Goal: Find specific page/section: Find specific page/section

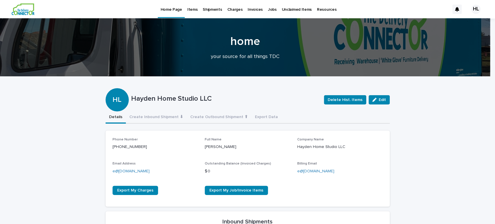
click at [268, 10] on p "Jobs" at bounding box center [272, 6] width 9 height 12
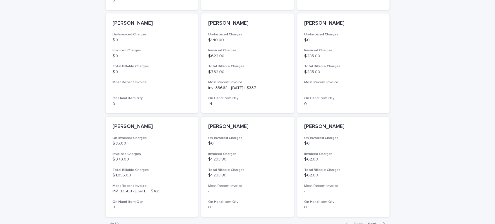
scroll to position [422, 0]
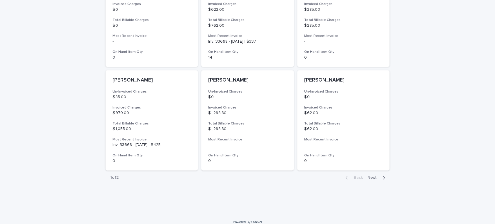
click at [369, 174] on div "Back Next" at bounding box center [365, 177] width 49 height 14
click at [369, 175] on span "Next" at bounding box center [373, 177] width 13 height 4
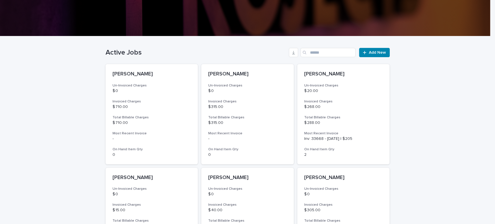
scroll to position [123, 0]
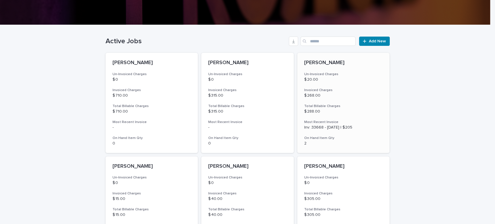
click at [335, 90] on h3 "Invoiced Charges" at bounding box center [343, 90] width 79 height 5
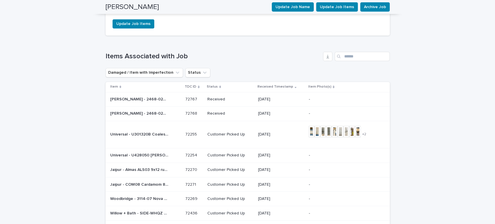
scroll to position [565, 0]
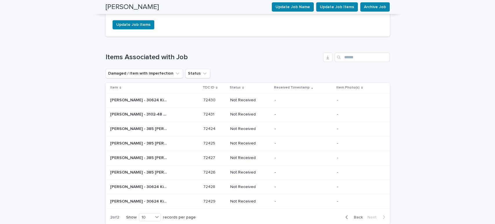
scroll to position [545, 0]
